Goal: Task Accomplishment & Management: Complete application form

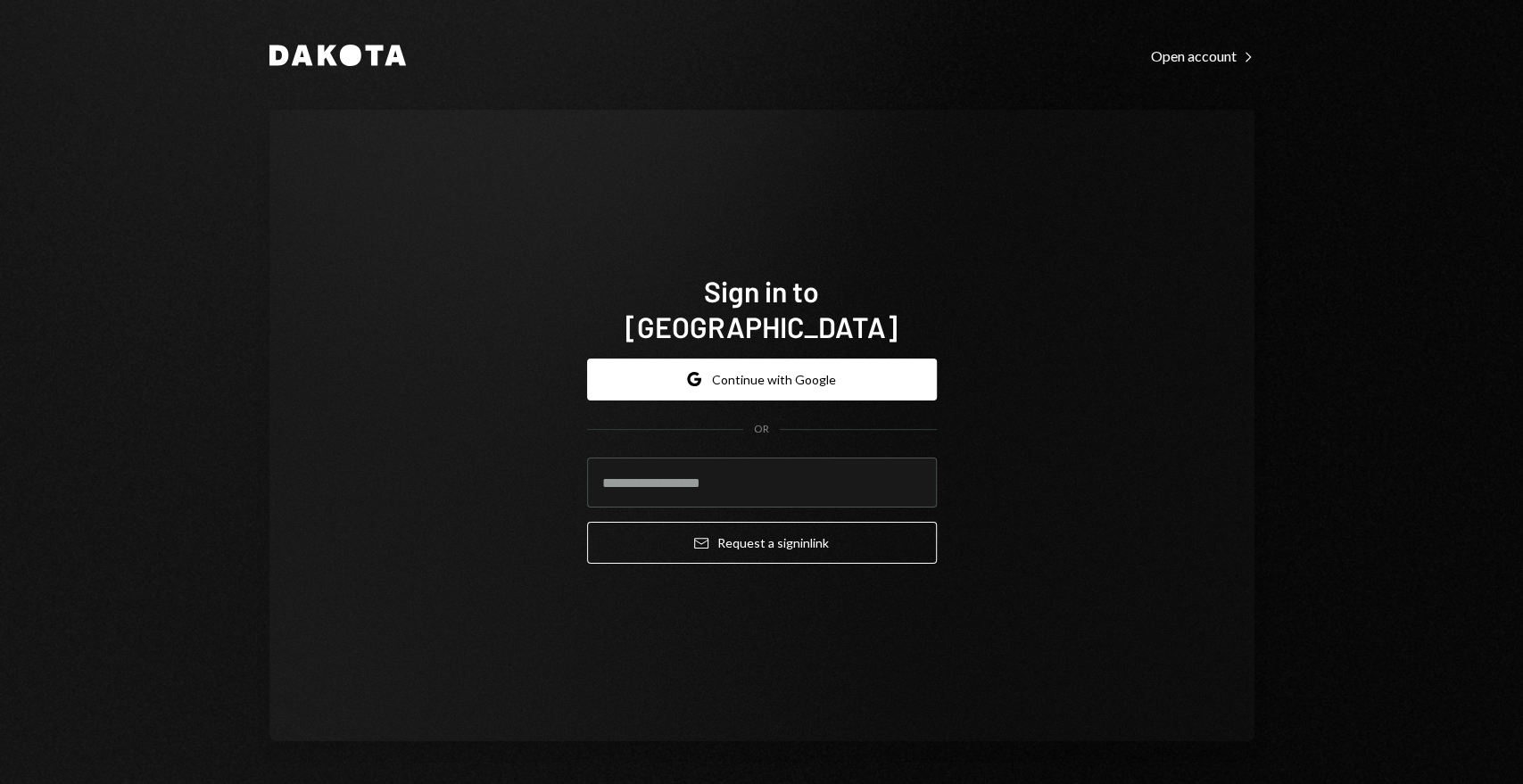
click at [0, 783] on com-1password-button at bounding box center [0, 784] width 0 height 0
type input "**********"
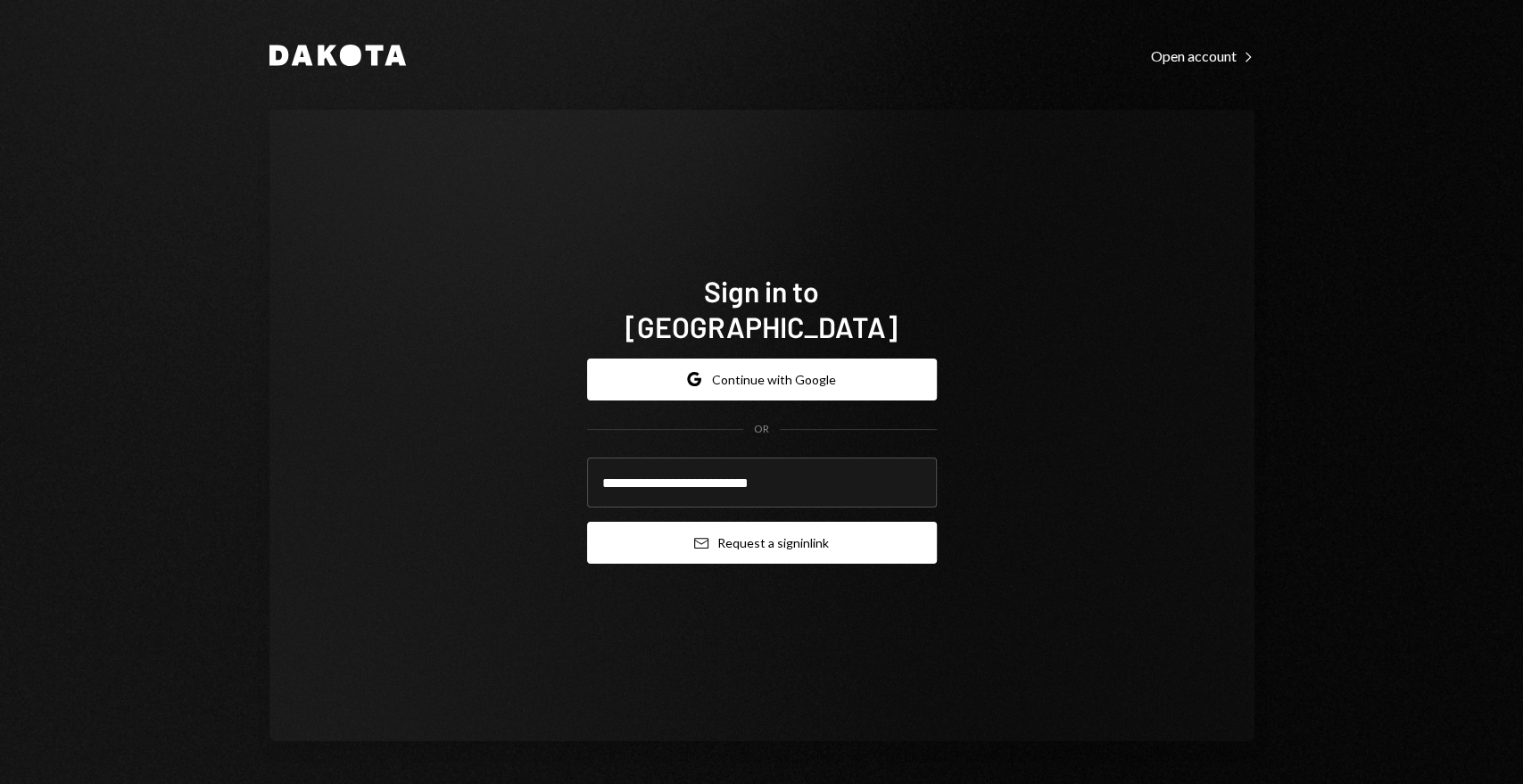
click at [694, 536] on icon "Email" at bounding box center [702, 543] width 15 height 15
click at [735, 523] on button "Email Request a sign in link" at bounding box center [762, 543] width 350 height 42
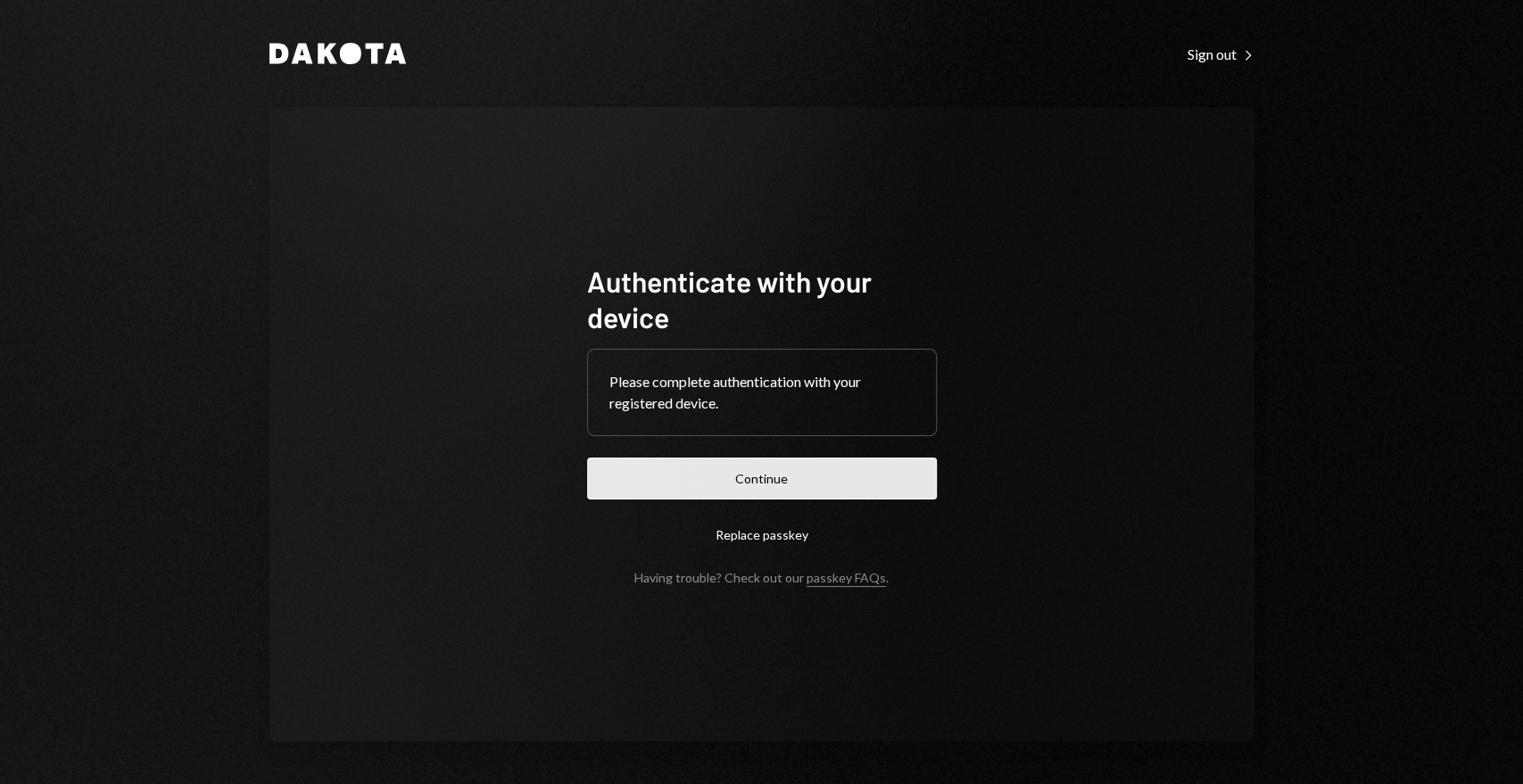
click at [746, 497] on button "Continue" at bounding box center [762, 478] width 350 height 42
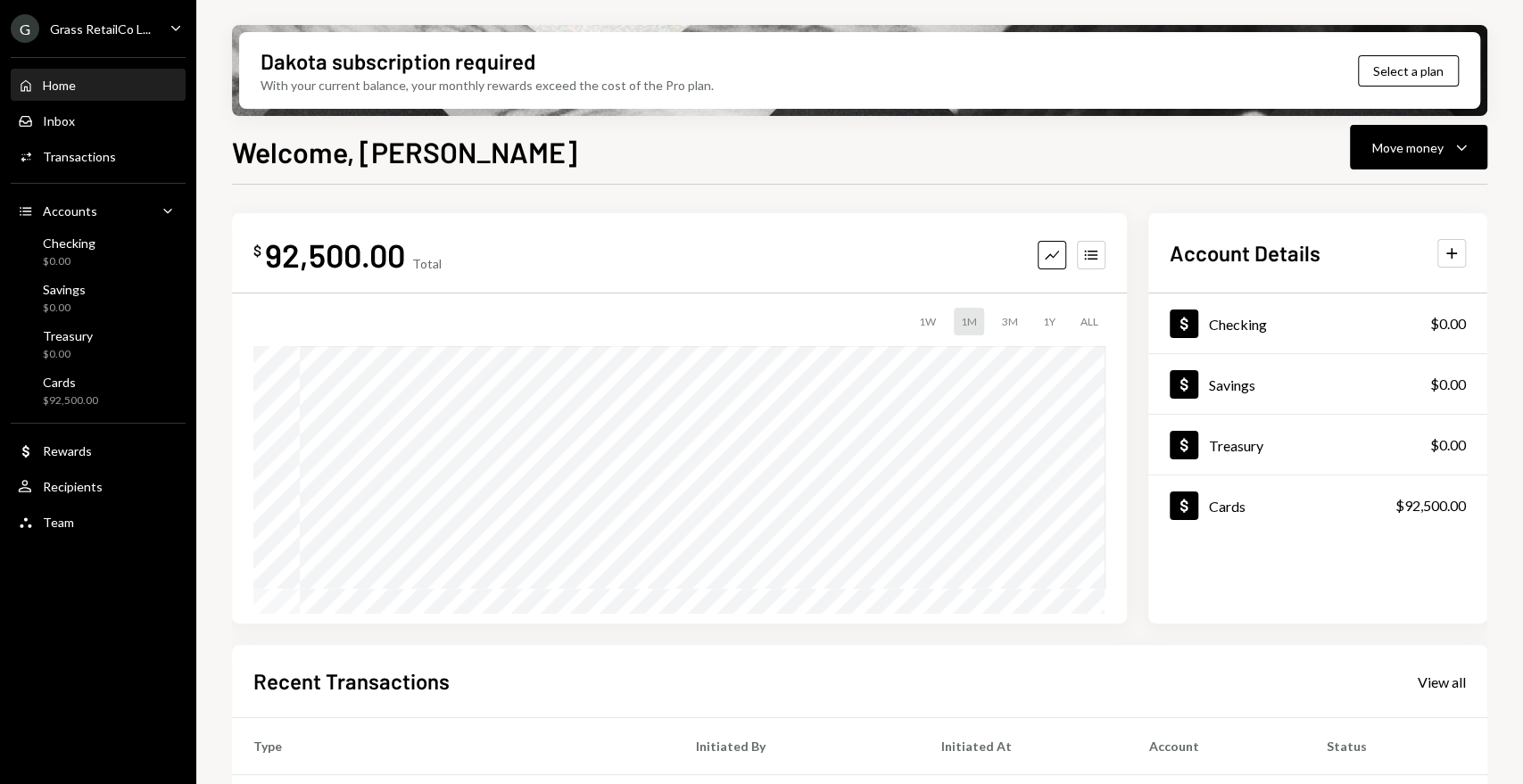
click at [108, 42] on div "G Grass RetailCo L..." at bounding box center [81, 28] width 140 height 28
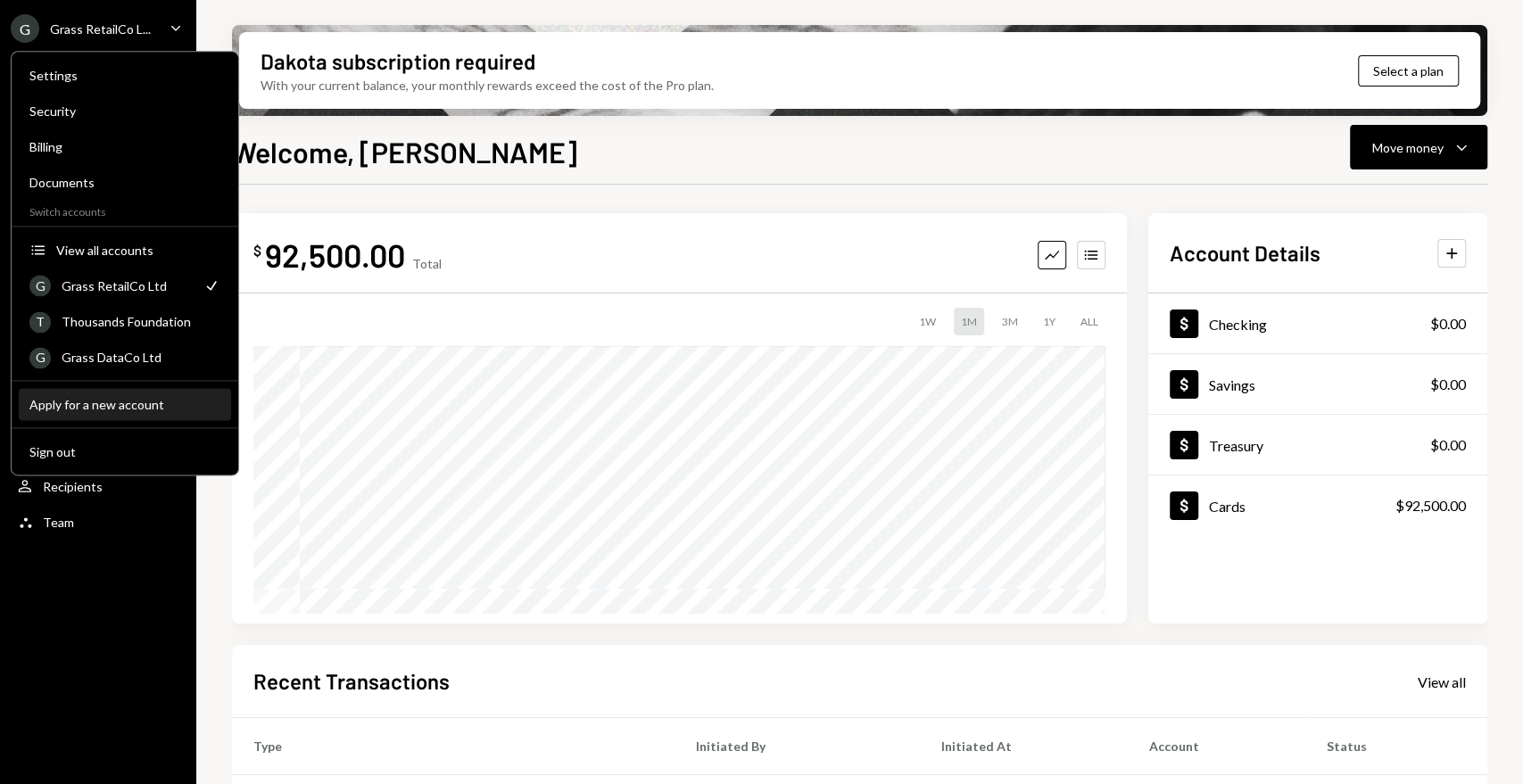
click at [108, 405] on div "Apply for a new account" at bounding box center [125, 404] width 191 height 16
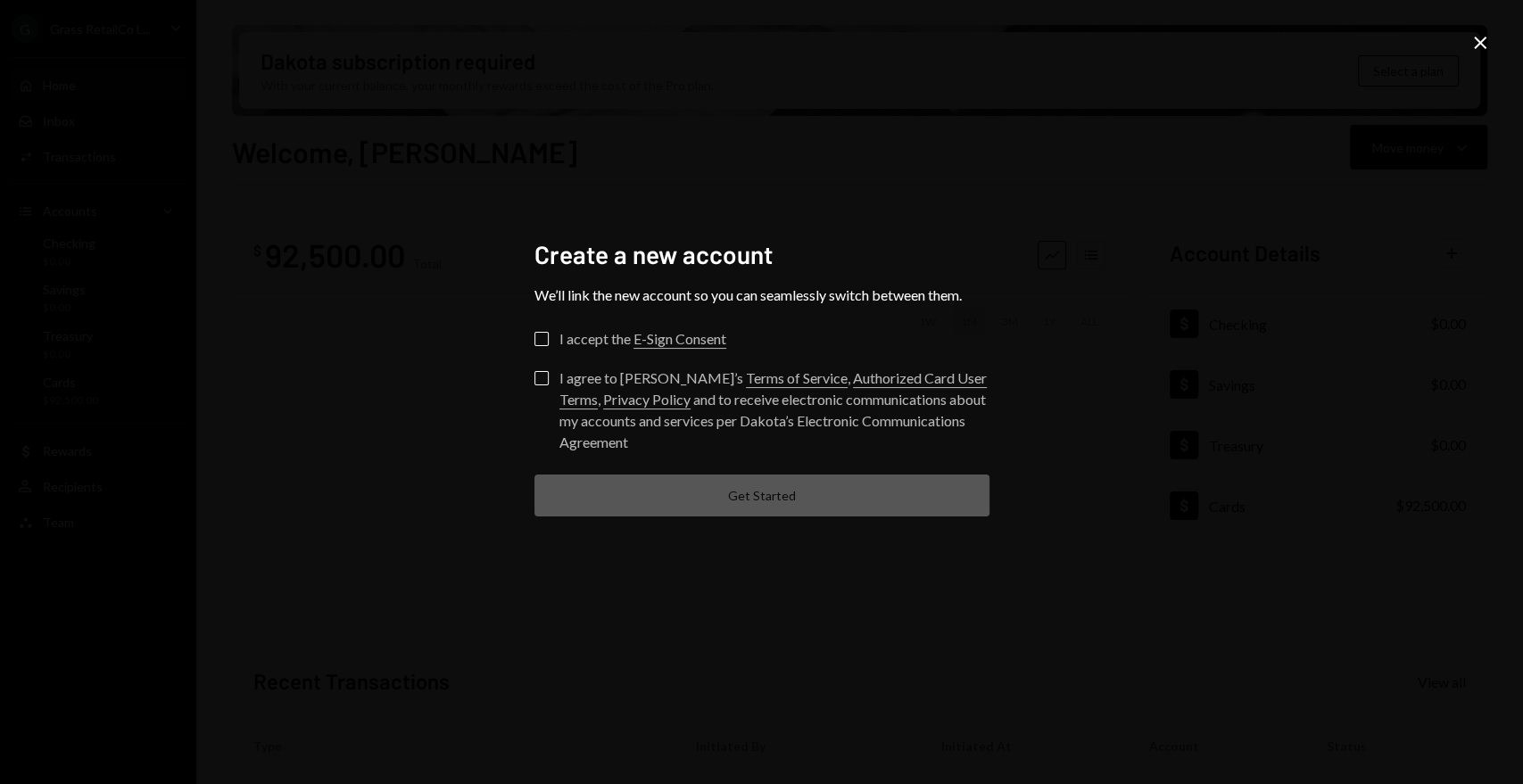
click at [564, 332] on div "I accept the E-Sign Consent" at bounding box center [643, 338] width 167 height 21
click at [548, 332] on button "I accept the E-Sign Consent" at bounding box center [542, 339] width 15 height 15
click at [540, 366] on form "Check I accept the E-Sign Consent I agree to [PERSON_NAME]’s Terms of Service ,…" at bounding box center [762, 423] width 455 height 185
click at [536, 372] on button "I agree to [PERSON_NAME]’s Terms of Service , Authorized Card User Terms , Priv…" at bounding box center [542, 378] width 15 height 15
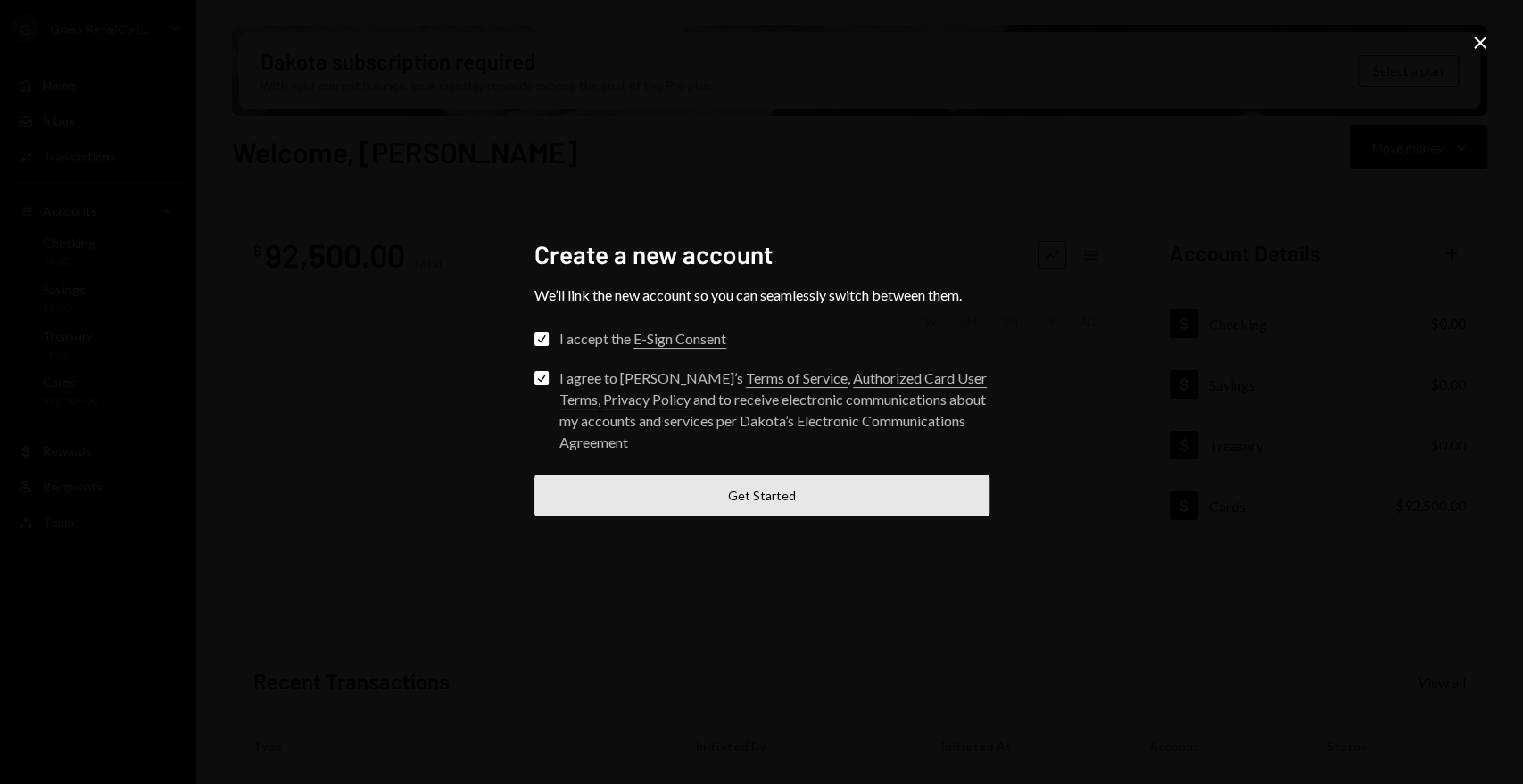
click at [760, 483] on button "Get Started" at bounding box center [762, 496] width 455 height 42
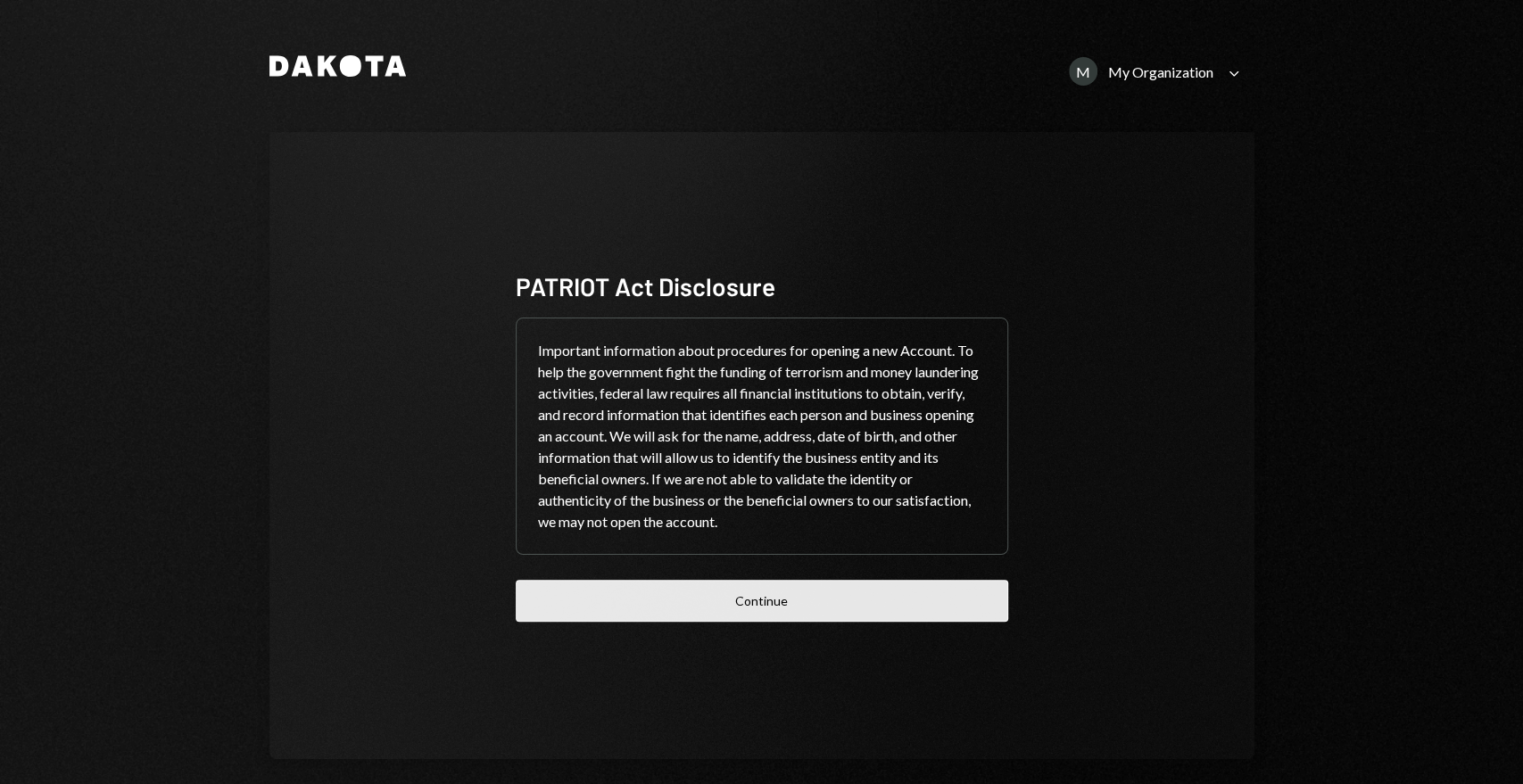
click at [739, 596] on button "Continue" at bounding box center [762, 600] width 492 height 42
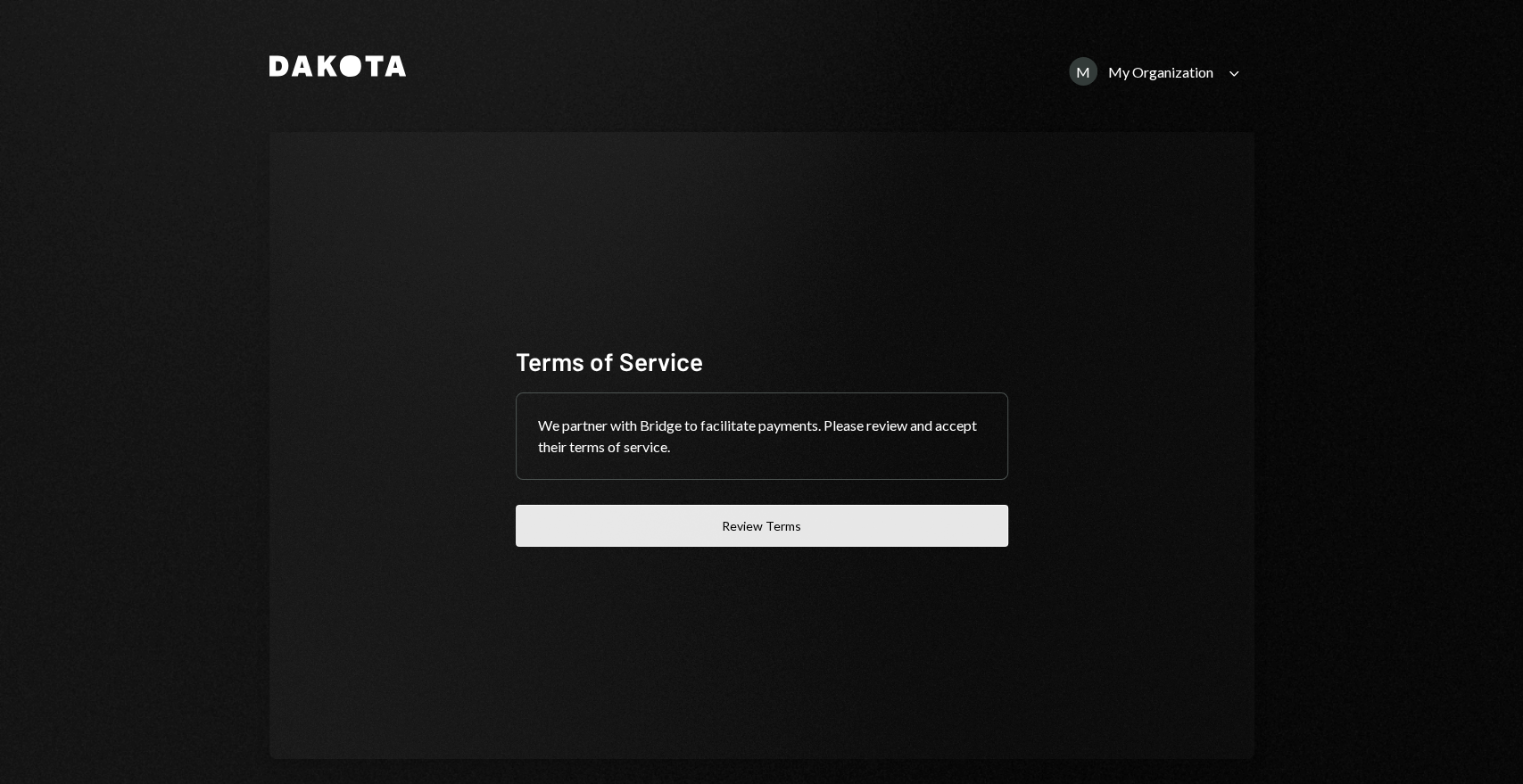
click at [757, 542] on button "Review Terms" at bounding box center [762, 526] width 492 height 42
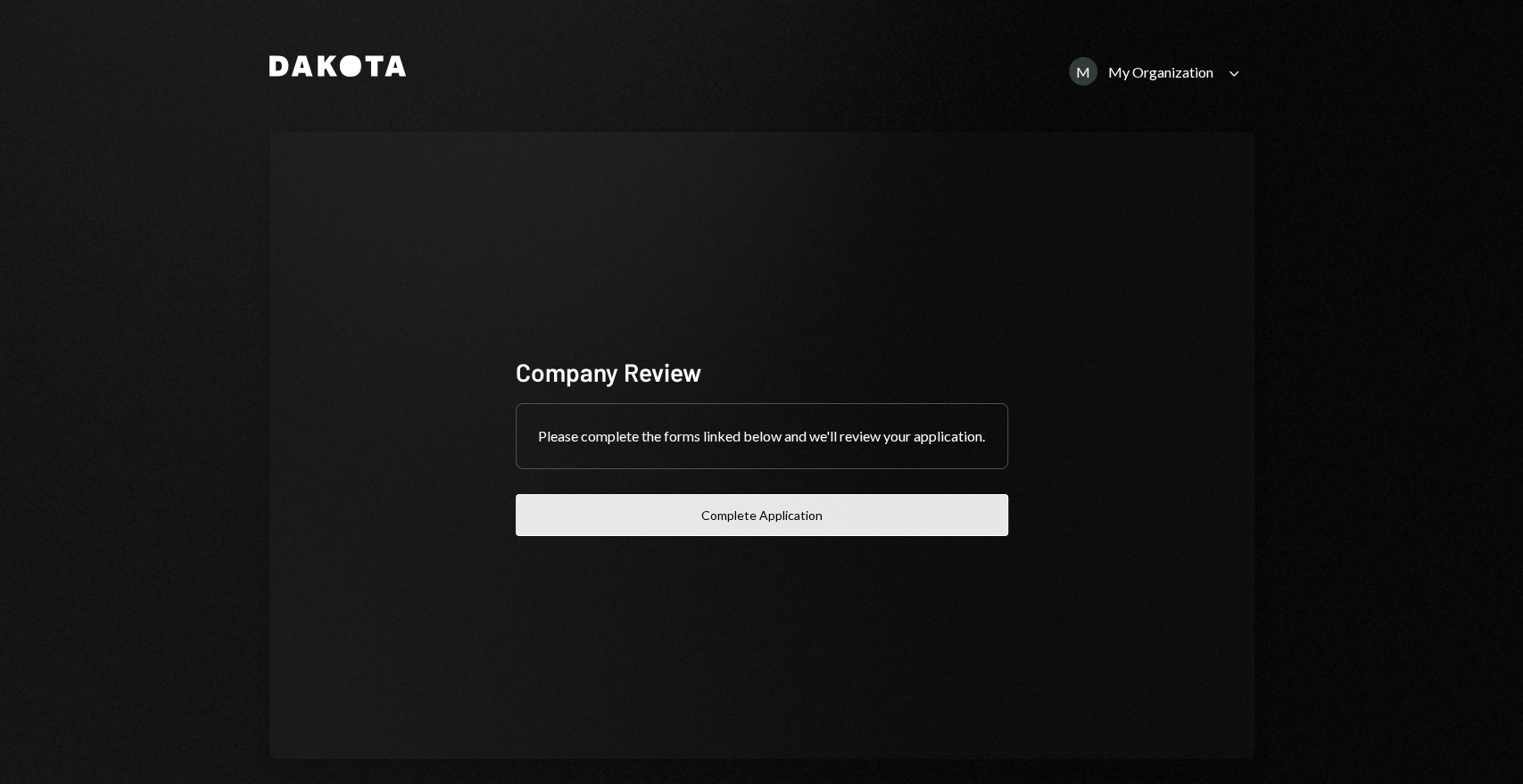
click at [727, 536] on button "Complete Application" at bounding box center [762, 515] width 492 height 42
